Goal: Task Accomplishment & Management: Use online tool/utility

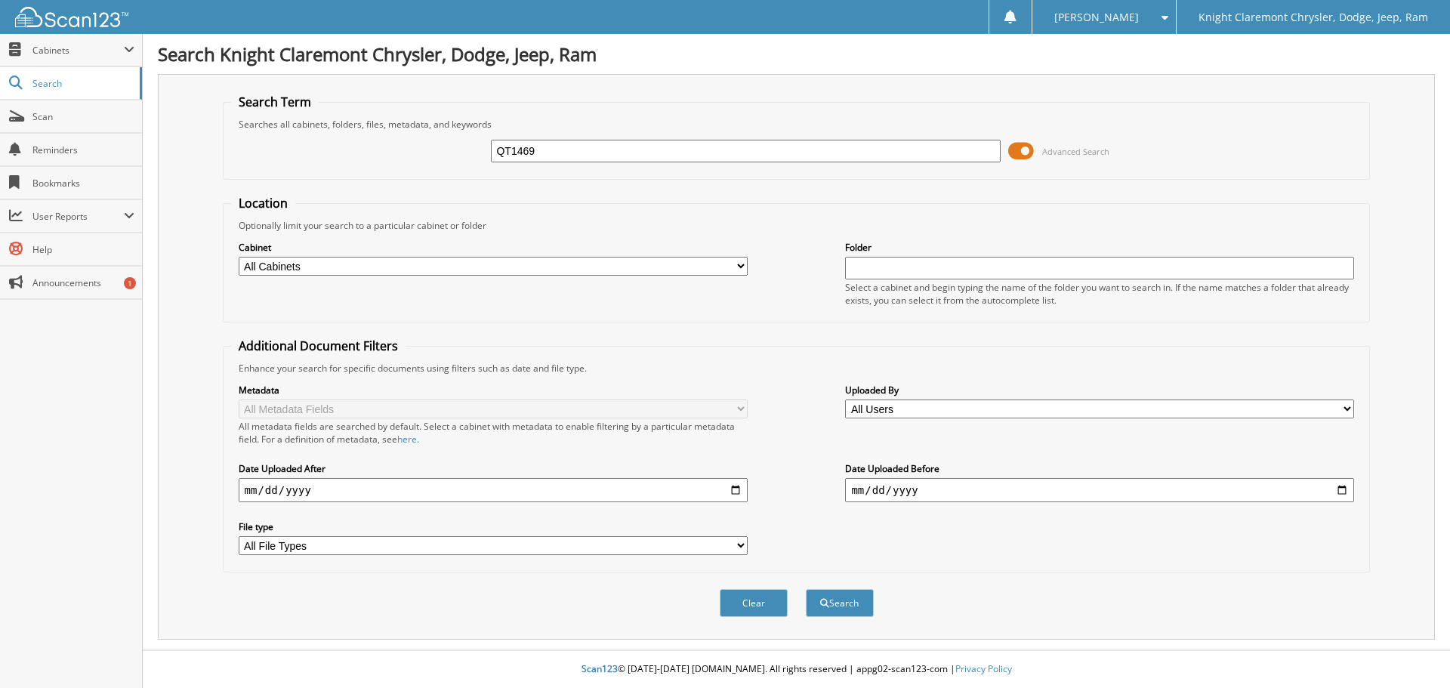
type input "QT1469"
click at [806, 589] on button "Search" at bounding box center [840, 603] width 68 height 28
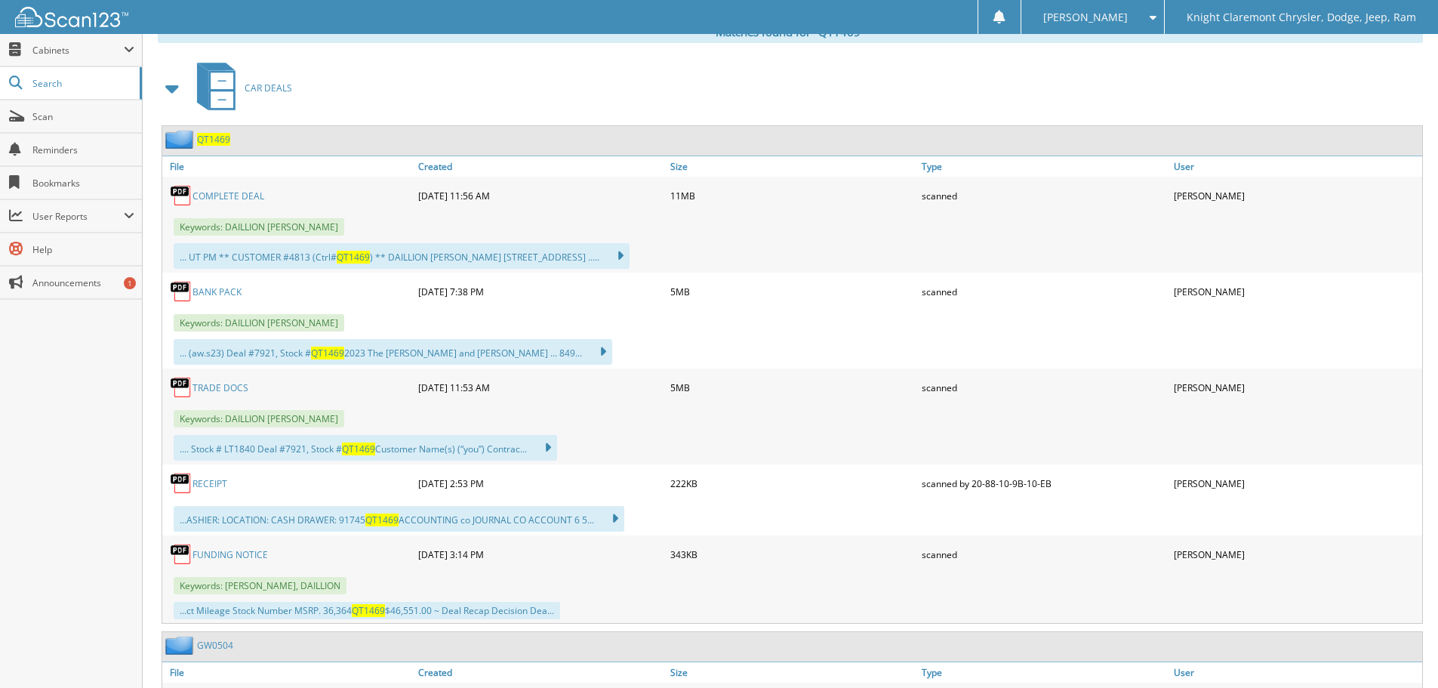
scroll to position [604, 0]
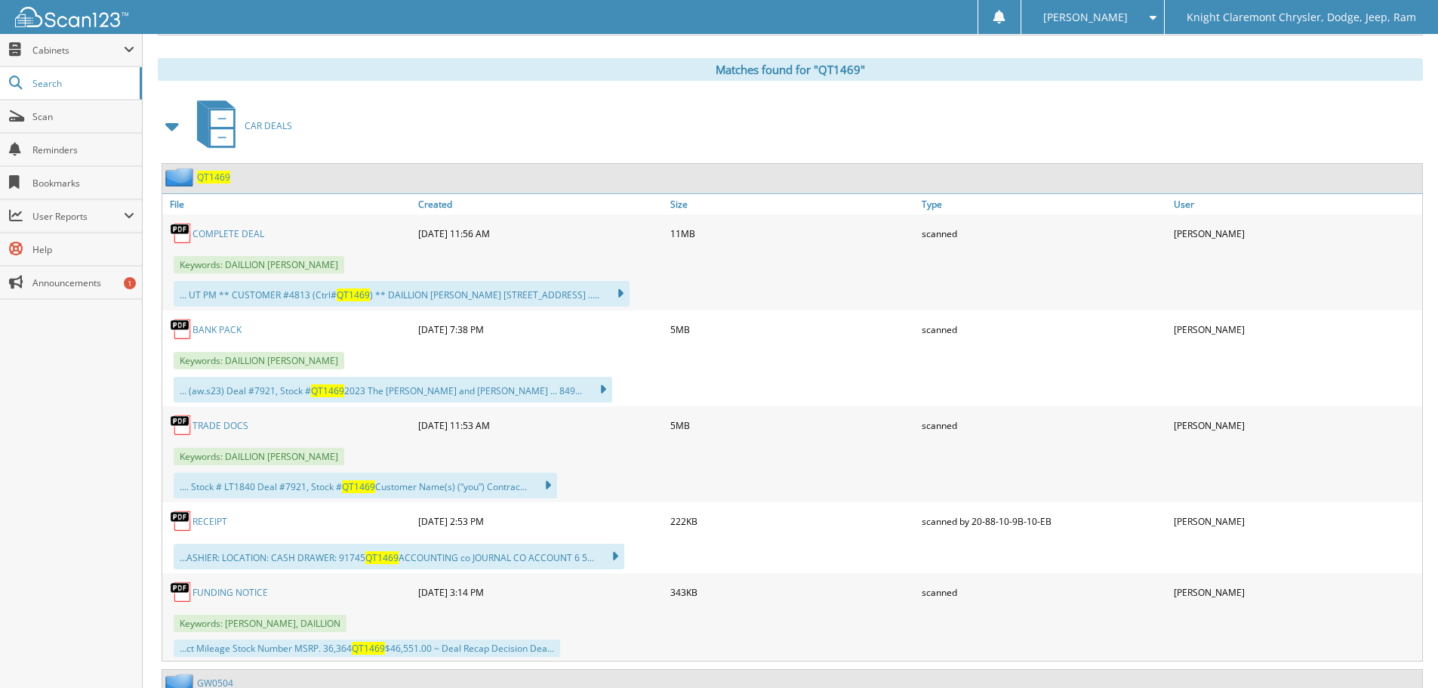
click at [242, 231] on link "COMPLETE DEAL" at bounding box center [229, 233] width 72 height 13
